Goal: Task Accomplishment & Management: Complete application form

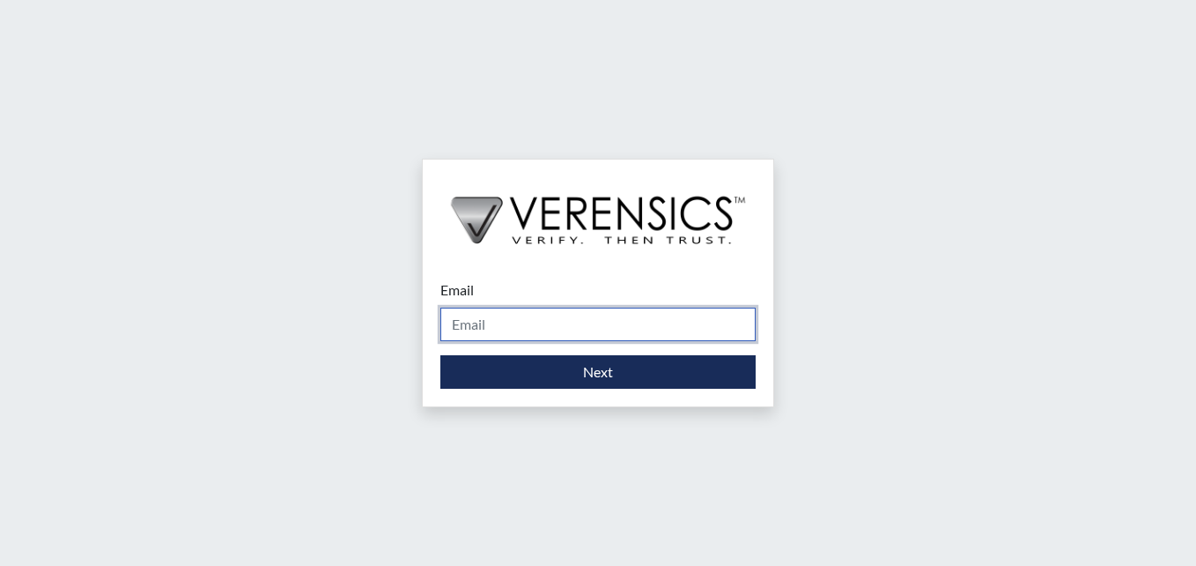
click at [484, 315] on input "Email" at bounding box center [597, 323] width 315 height 33
click at [534, 324] on input "Email" at bounding box center [597, 323] width 315 height 33
type input "[PERSON_NAME][EMAIL_ADDRESS][PERSON_NAME][DOMAIN_NAME]"
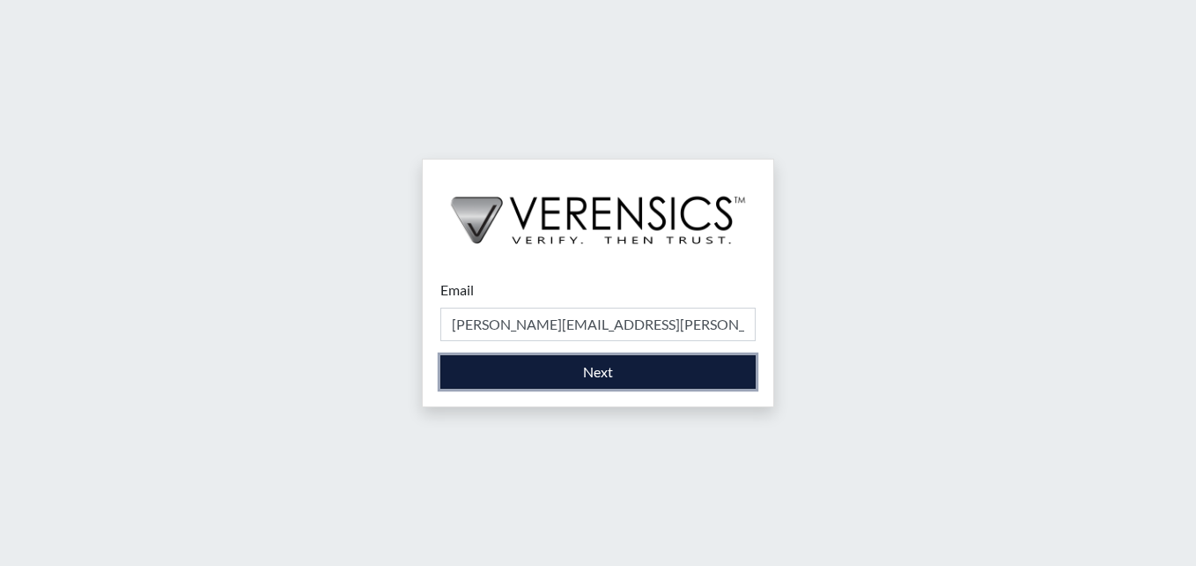
click at [546, 377] on button "Next" at bounding box center [597, 371] width 315 height 33
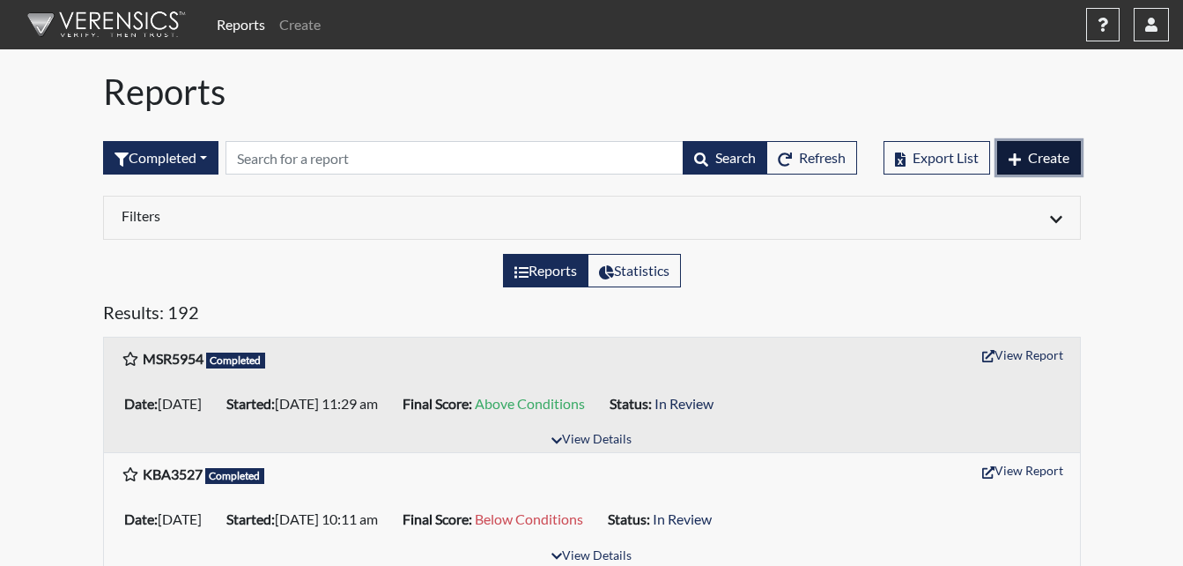
click at [1038, 154] on span "Create" at bounding box center [1048, 157] width 41 height 17
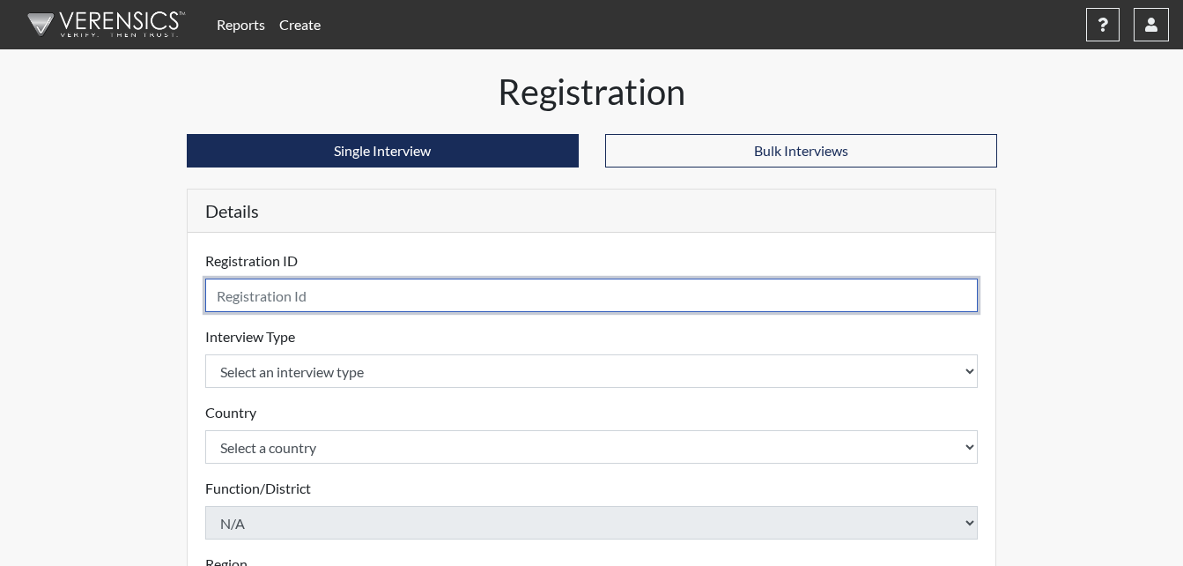
click at [263, 285] on input "text" at bounding box center [591, 294] width 773 height 33
type input "jrk2196"
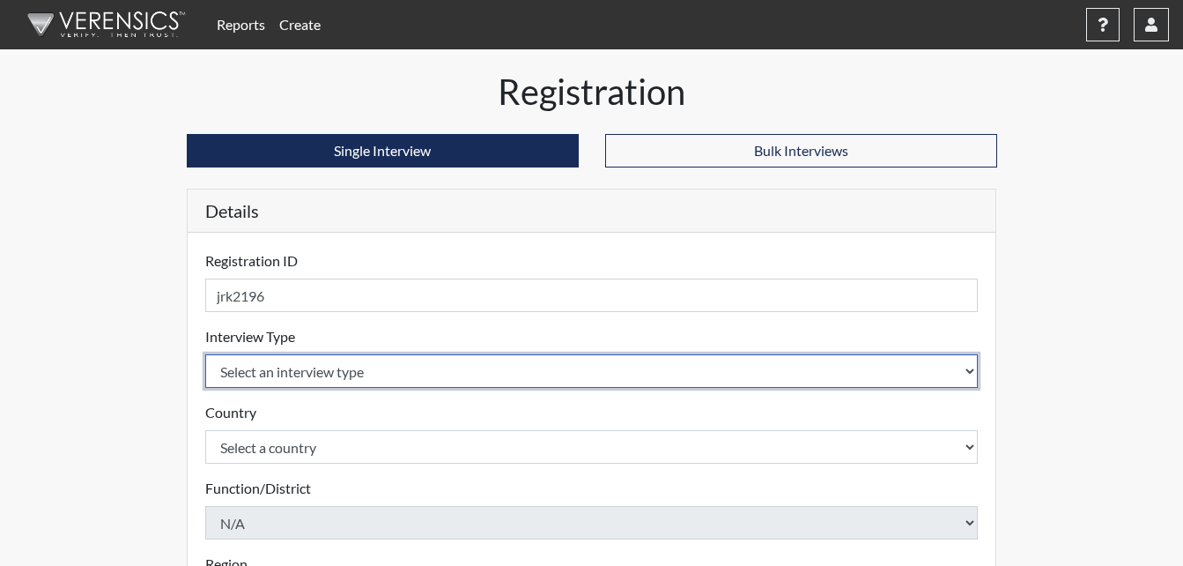
click at [970, 373] on select "Select an interview type Corrections Pre-Employment" at bounding box center [591, 370] width 773 height 33
select select "ff733e93-e1bf-11ea-9c9f-0eff0cf7eb8f"
click at [205, 354] on select "Select an interview type Corrections Pre-Employment" at bounding box center [591, 370] width 773 height 33
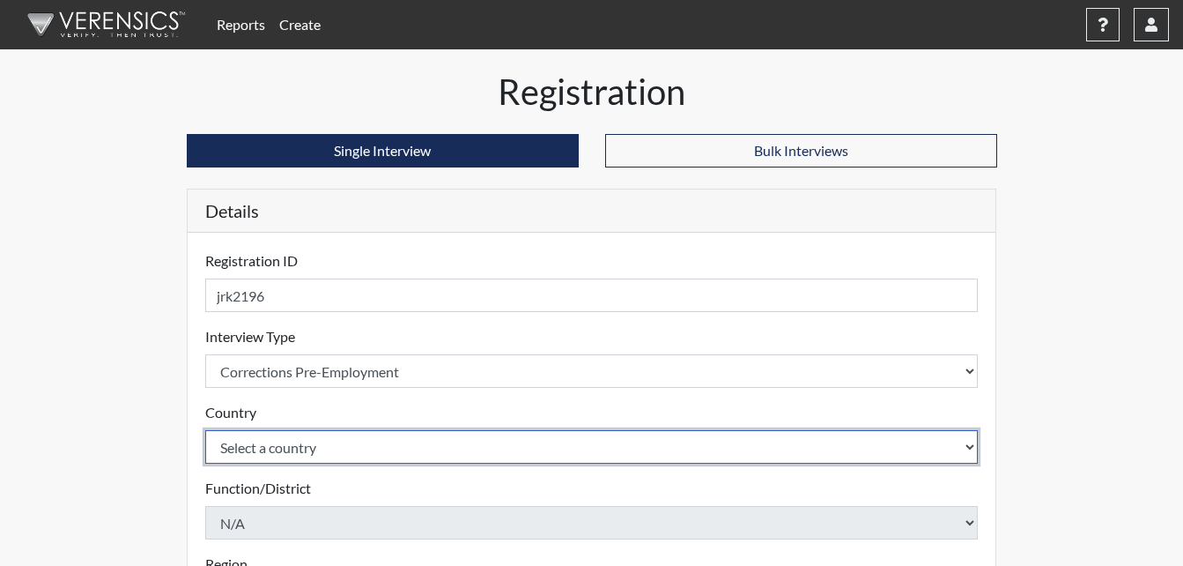
click at [973, 445] on select "Select a country [GEOGRAPHIC_DATA] [GEOGRAPHIC_DATA]" at bounding box center [591, 446] width 773 height 33
select select "united-states-of-[GEOGRAPHIC_DATA]"
click at [205, 430] on select "Select a country [GEOGRAPHIC_DATA] [GEOGRAPHIC_DATA]" at bounding box center [591, 446] width 773 height 33
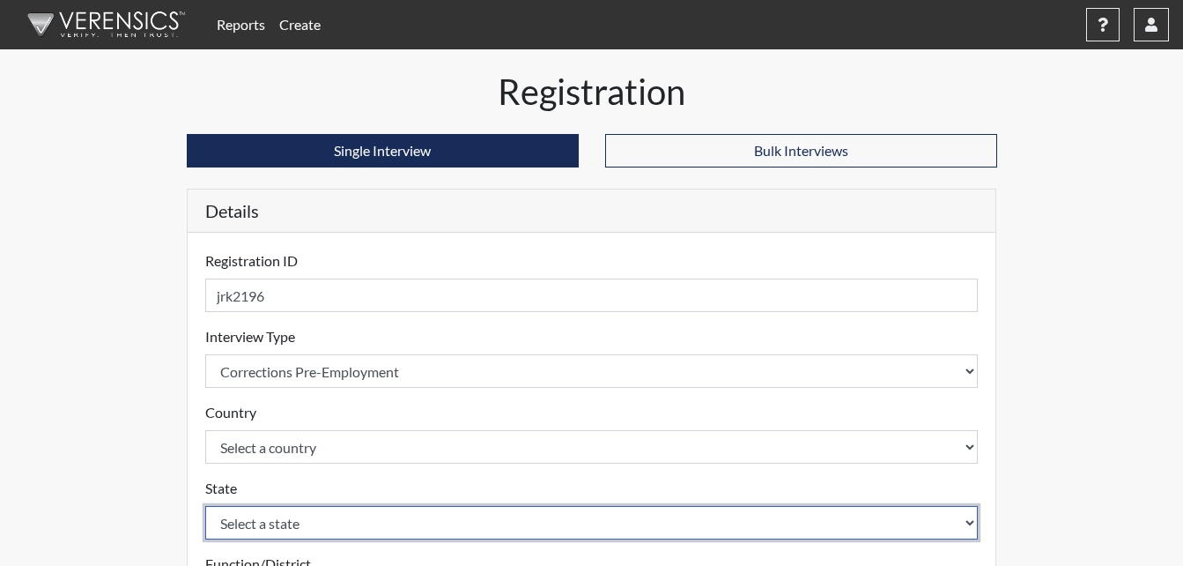
click at [971, 518] on select "Select a state [US_STATE] [US_STATE] [US_STATE] [US_STATE] [US_STATE] [US_STATE…" at bounding box center [591, 522] width 773 height 33
select select "GA"
click at [205, 506] on select "Select a state [US_STATE] [US_STATE] [US_STATE] [US_STATE] [US_STATE] [US_STATE…" at bounding box center [591, 522] width 773 height 33
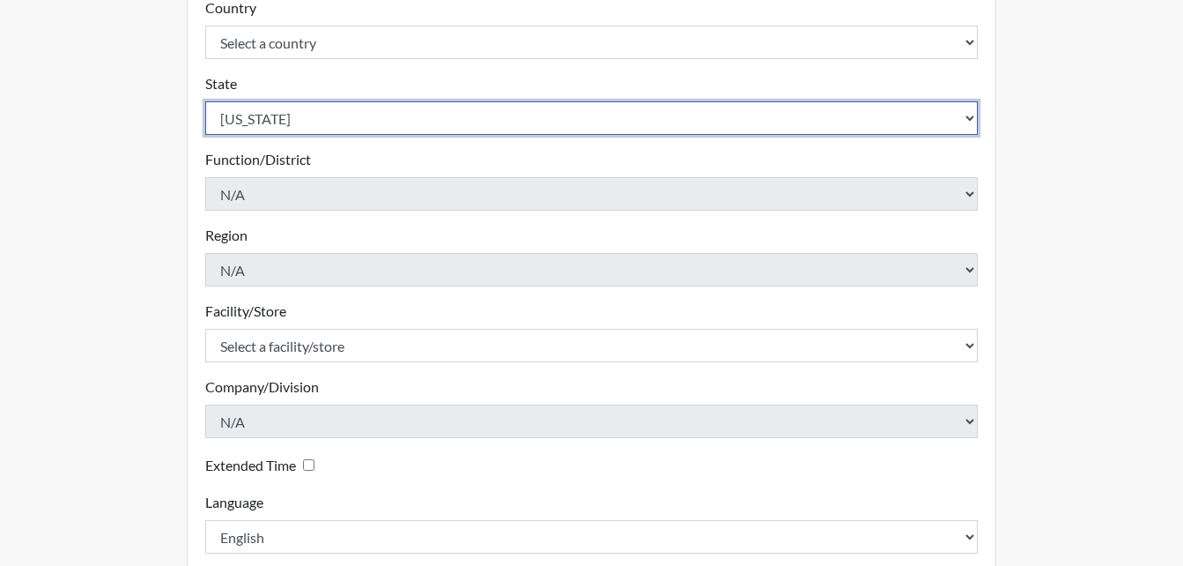
scroll to position [412, 0]
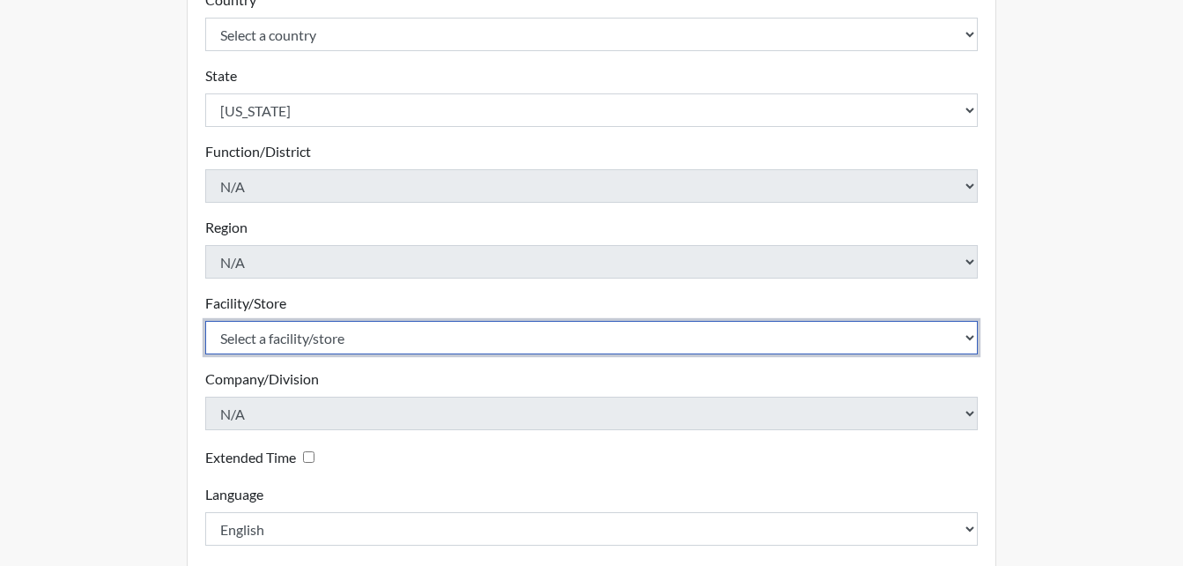
click at [960, 336] on select "Select a facility/store [PERSON_NAME] Unit Metro Re-Entry Facility Metro TC" at bounding box center [591, 337] width 773 height 33
select select "226f3449-6468-4bad-86c2-dd5091f02e51"
click at [205, 321] on select "Select a facility/store [PERSON_NAME] Unit Metro Re-Entry Facility Metro TC" at bounding box center [591, 337] width 773 height 33
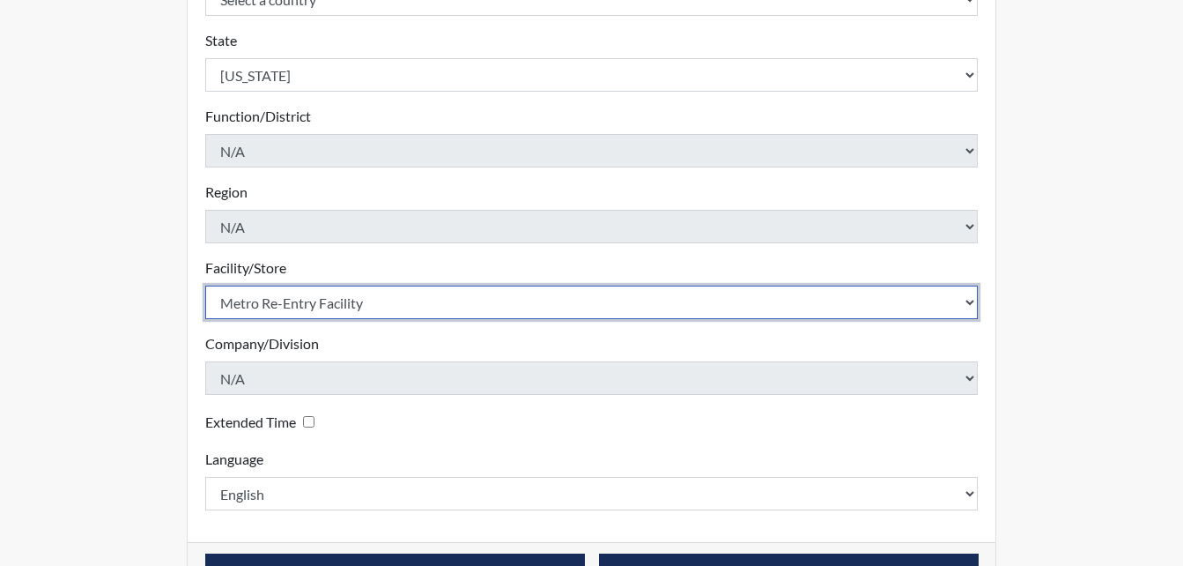
scroll to position [501, 0]
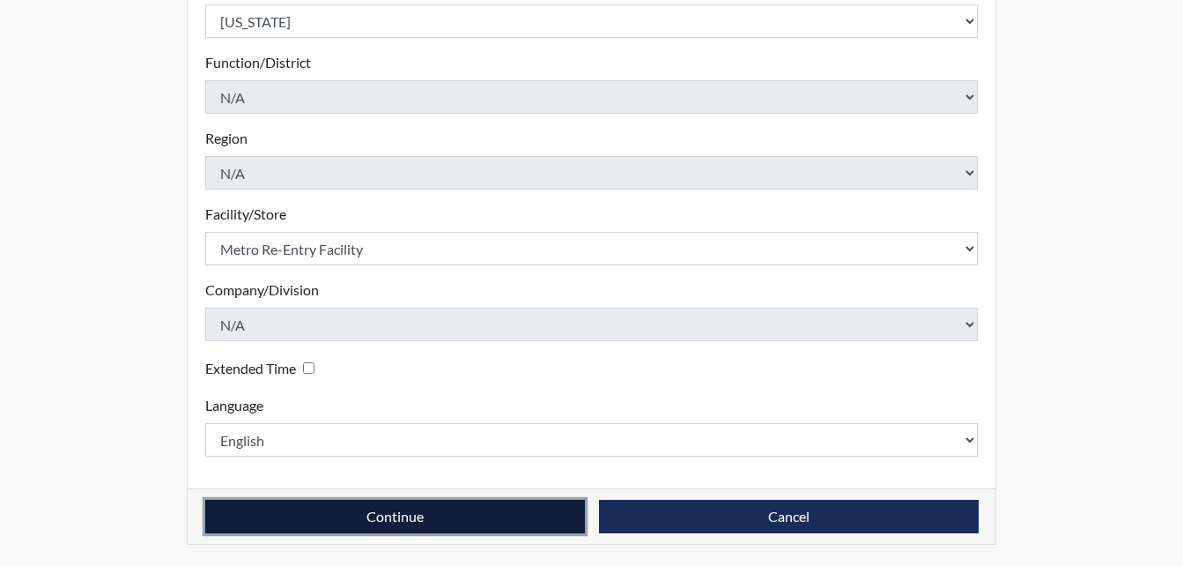
click at [333, 522] on button "Continue" at bounding box center [395, 516] width 380 height 33
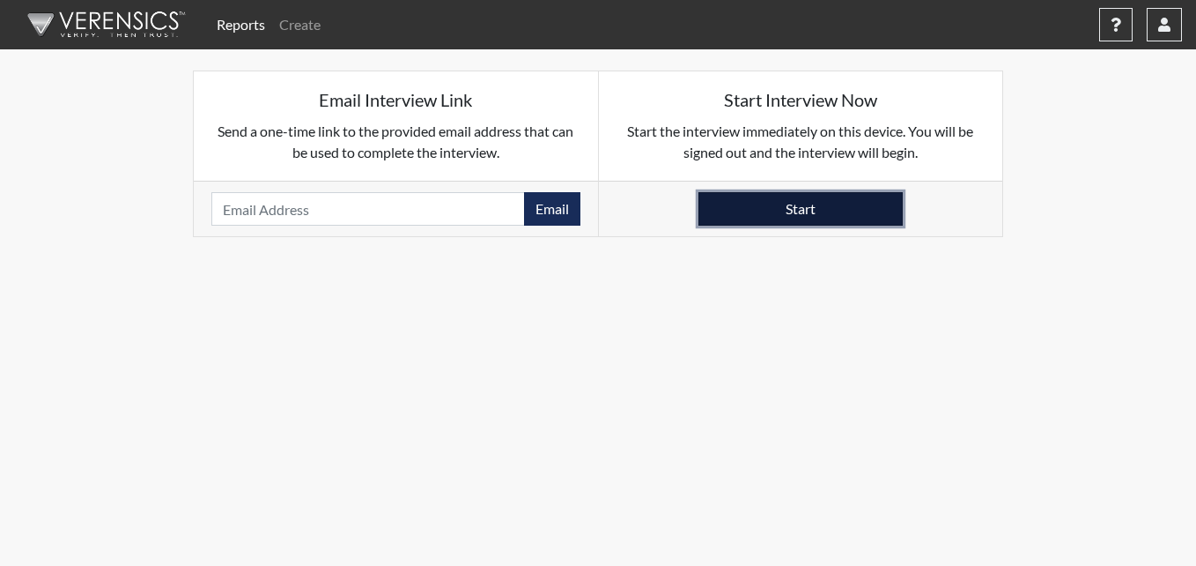
click at [839, 209] on button "Start" at bounding box center [801, 208] width 204 height 33
